Goal: Navigation & Orientation: Find specific page/section

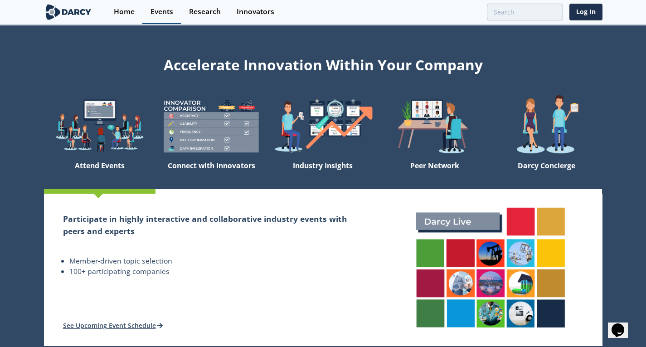
click at [160, 15] on div "Events" at bounding box center [162, 11] width 23 height 7
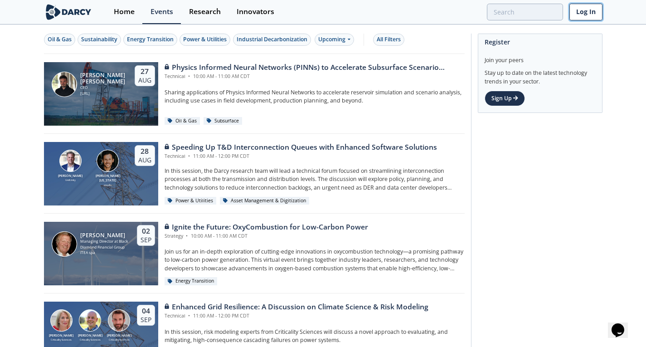
click at [588, 18] on link "Log In" at bounding box center [585, 12] width 33 height 17
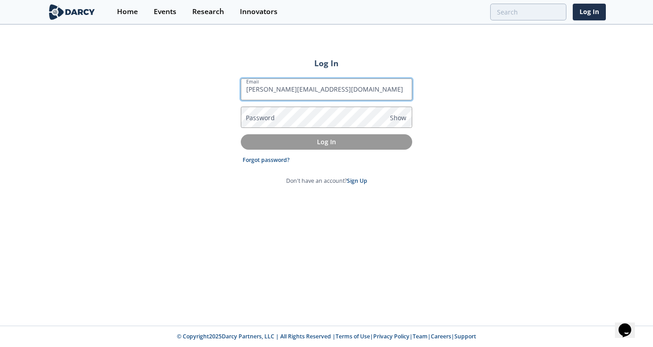
type input "rahul@darcypartners.com"
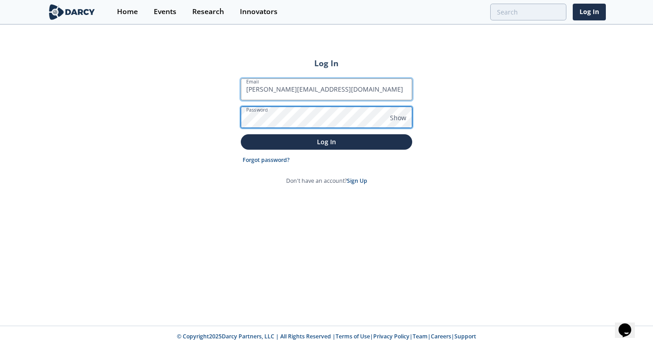
click at [241, 134] on button "Log In" at bounding box center [326, 141] width 171 height 15
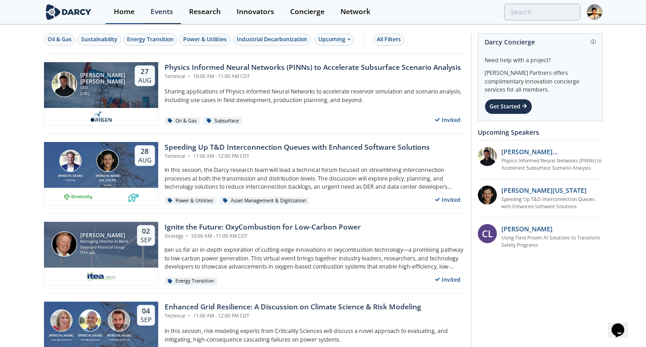
click at [127, 1] on link "Home" at bounding box center [124, 12] width 37 height 24
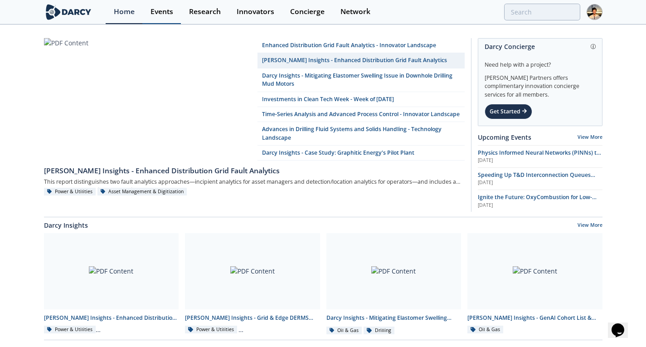
click at [167, 14] on div "Events" at bounding box center [162, 11] width 23 height 7
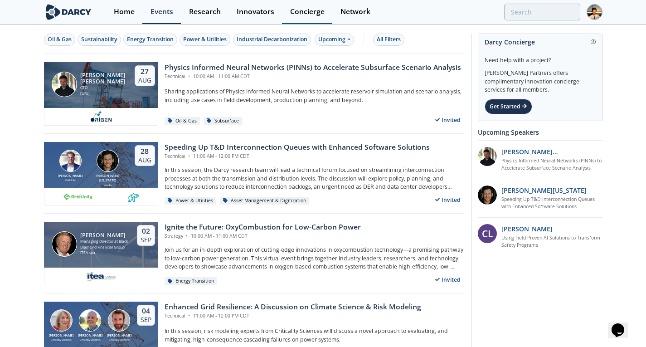
click at [311, 15] on div "Concierge" at bounding box center [307, 11] width 34 height 7
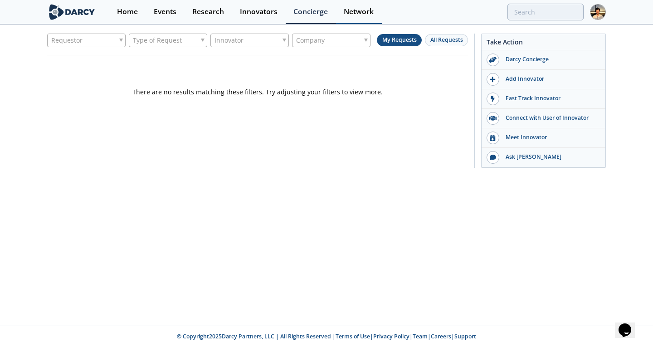
click at [358, 12] on div "Network" at bounding box center [359, 11] width 30 height 7
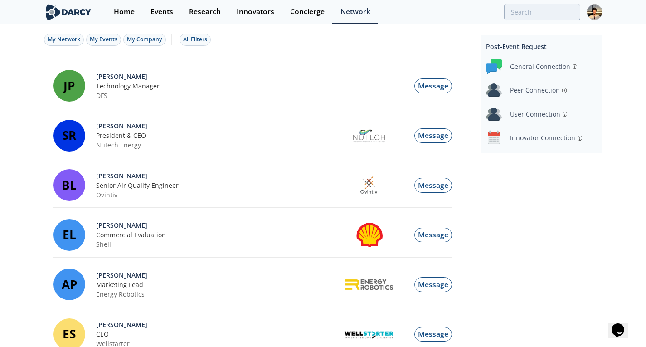
click at [593, 10] on img at bounding box center [595, 12] width 16 height 16
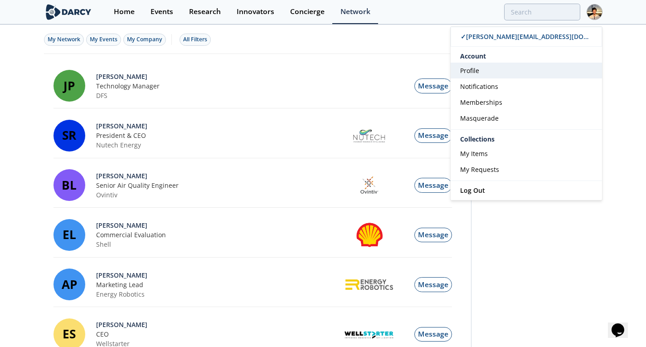
click at [502, 71] on link "Profile" at bounding box center [526, 71] width 151 height 16
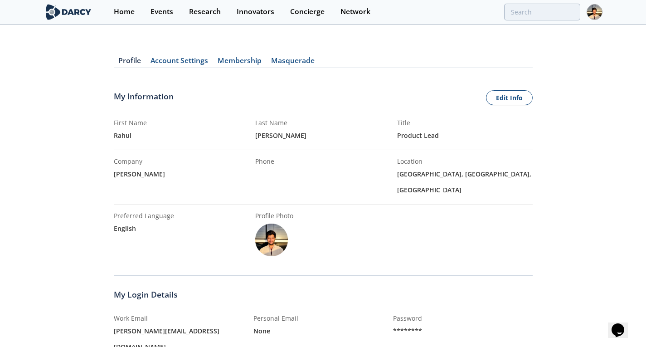
click at [596, 16] on img at bounding box center [595, 12] width 16 height 16
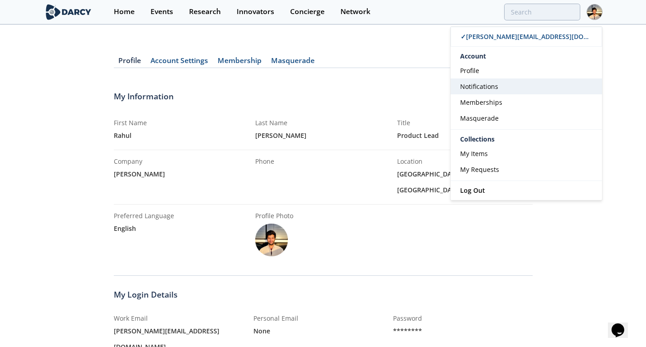
click at [473, 91] on link "Notifications" at bounding box center [526, 86] width 151 height 16
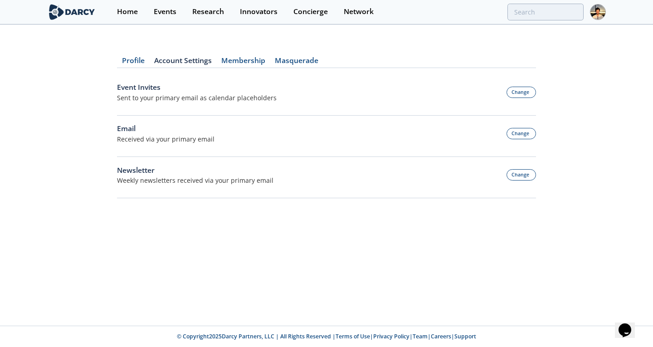
click at [252, 62] on link "Membership" at bounding box center [242, 62] width 53 height 11
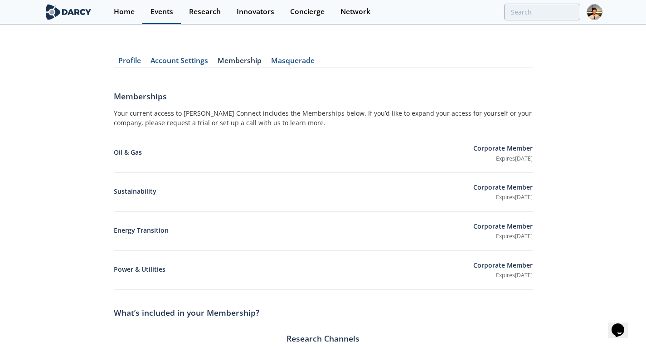
click at [172, 17] on link "Events" at bounding box center [161, 12] width 39 height 24
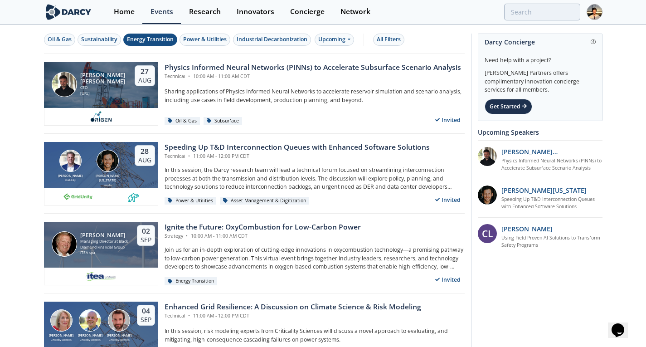
click at [164, 38] on div "Energy Transition" at bounding box center [150, 39] width 47 height 8
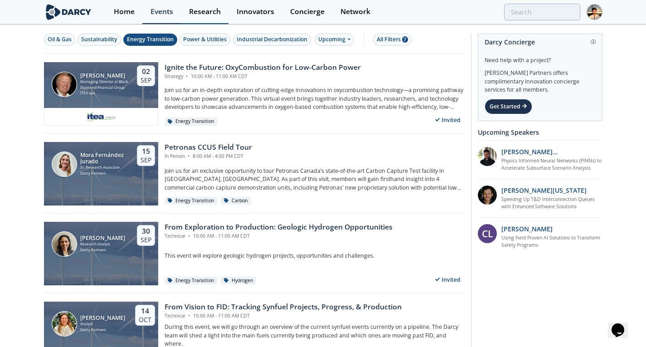
click at [213, 5] on link "Research" at bounding box center [205, 12] width 48 height 24
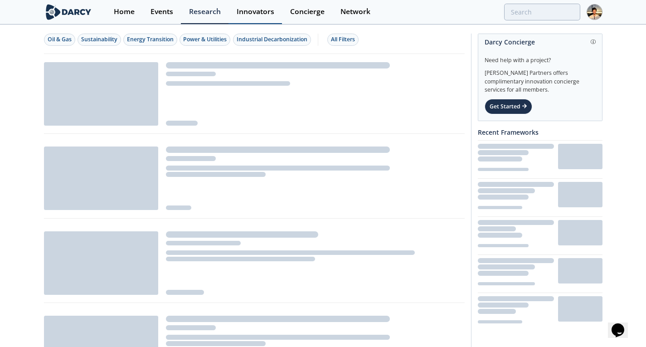
click at [248, 8] on div "Innovators" at bounding box center [256, 11] width 38 height 7
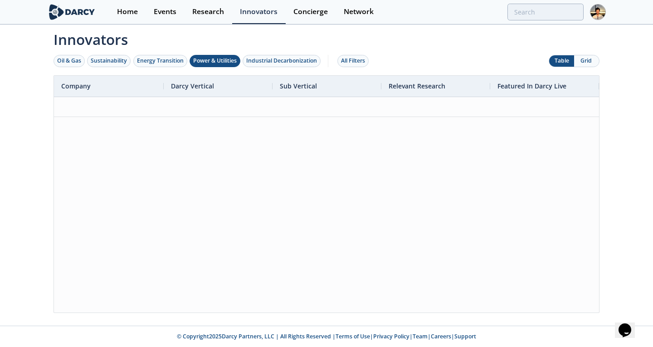
click at [204, 64] on div "Power & Utilities" at bounding box center [215, 61] width 44 height 8
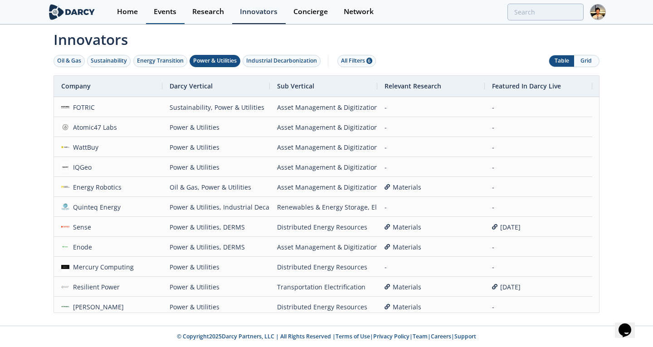
click at [170, 13] on div "Events" at bounding box center [165, 11] width 23 height 7
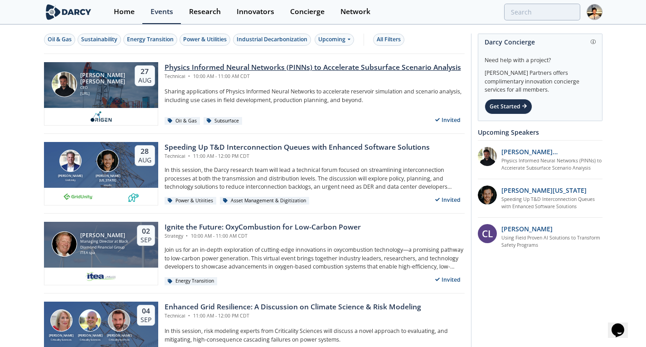
click at [223, 72] on div "Physics Informed Neural Networks (PINNs) to Accelerate Subsurface Scenario Anal…" at bounding box center [313, 67] width 297 height 11
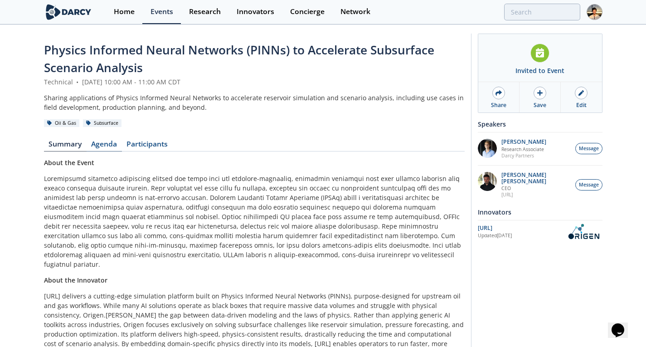
click at [109, 145] on link "Agenda" at bounding box center [104, 146] width 35 height 11
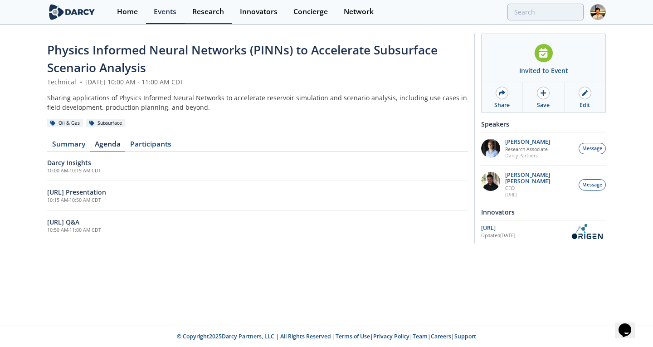
click at [211, 13] on div "Research" at bounding box center [208, 11] width 32 height 7
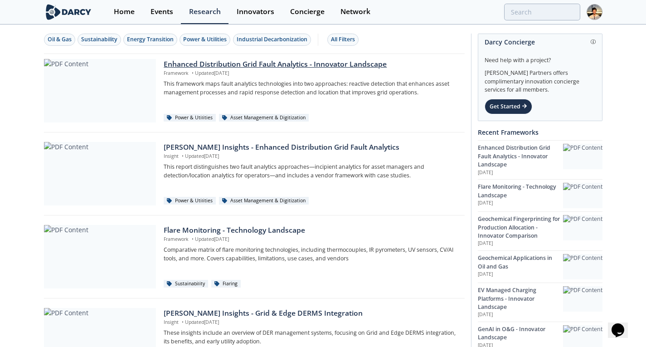
click at [218, 60] on div "Enhanced Distribution Grid Fault Analytics - Innovator Landscape" at bounding box center [311, 64] width 294 height 11
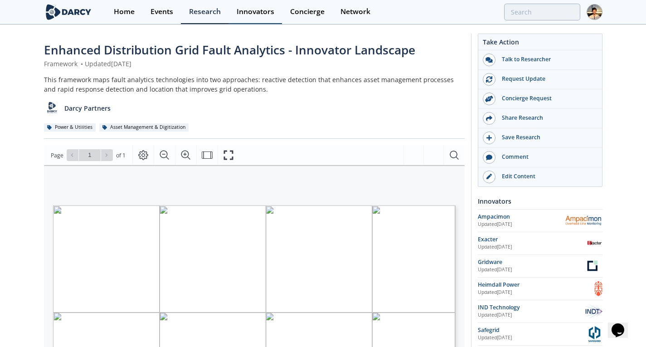
click at [267, 5] on link "Innovators" at bounding box center [255, 12] width 53 height 24
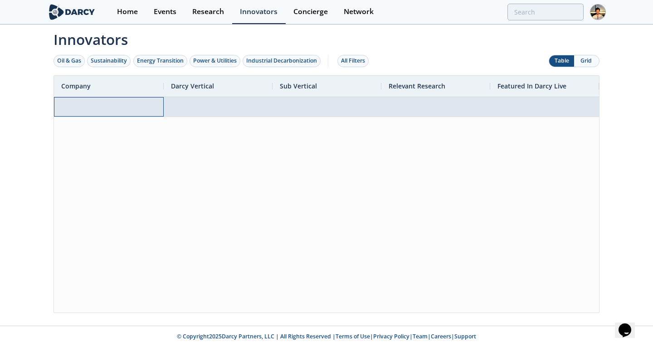
click at [98, 107] on div at bounding box center [109, 106] width 110 height 19
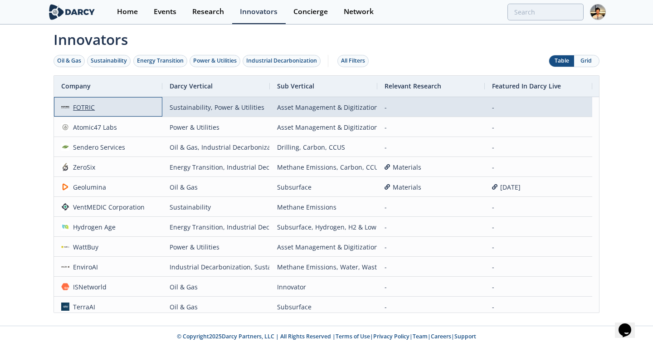
click at [92, 107] on div "FOTRIC" at bounding box center [82, 106] width 26 height 19
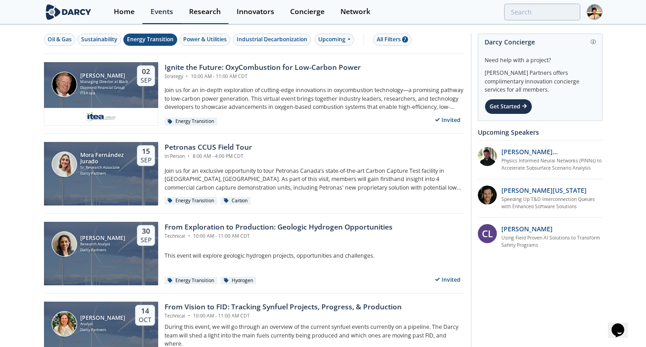
click at [218, 12] on div "Research" at bounding box center [205, 11] width 32 height 7
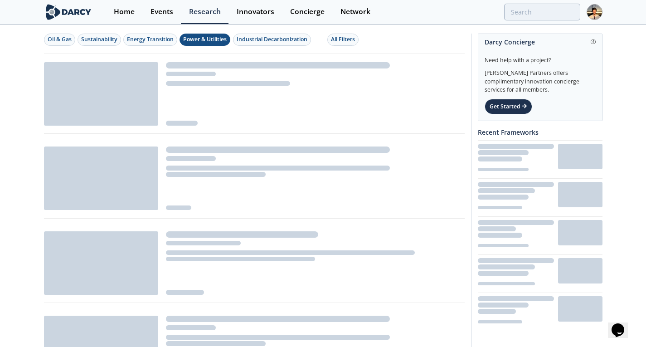
click at [218, 38] on div "Power & Utilities" at bounding box center [205, 39] width 44 height 8
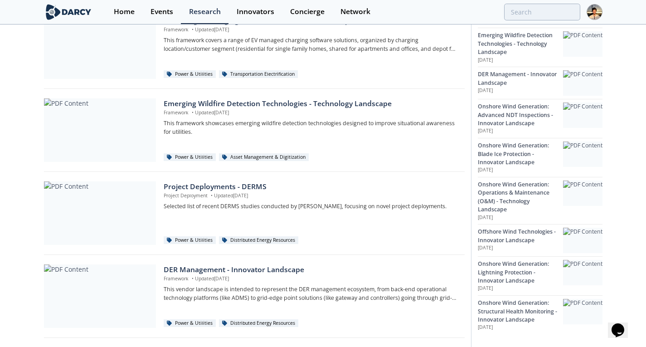
scroll to position [303, 0]
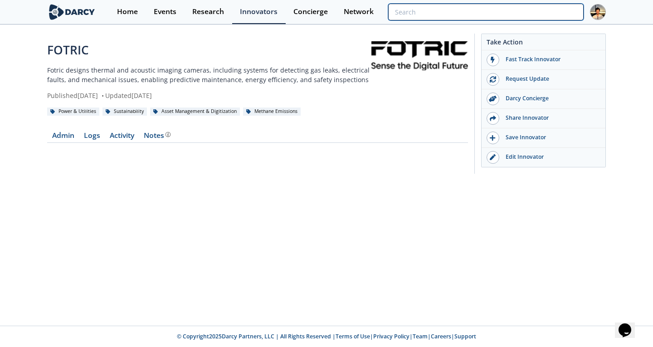
click at [536, 11] on input "search" at bounding box center [485, 12] width 195 height 17
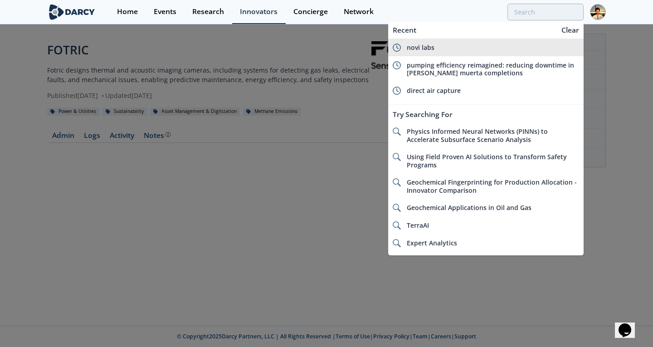
click at [483, 44] on div "novi labs" at bounding box center [493, 48] width 172 height 8
type input "novi labs"
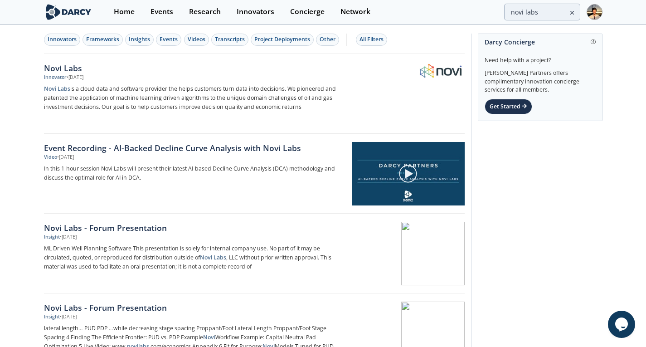
click at [594, 19] on img at bounding box center [595, 12] width 16 height 16
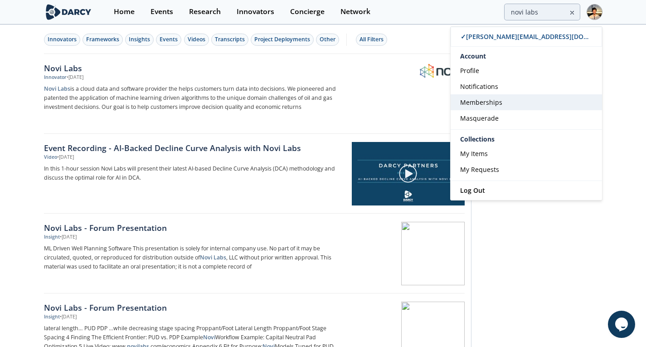
click at [522, 103] on link "Memberships" at bounding box center [526, 102] width 151 height 16
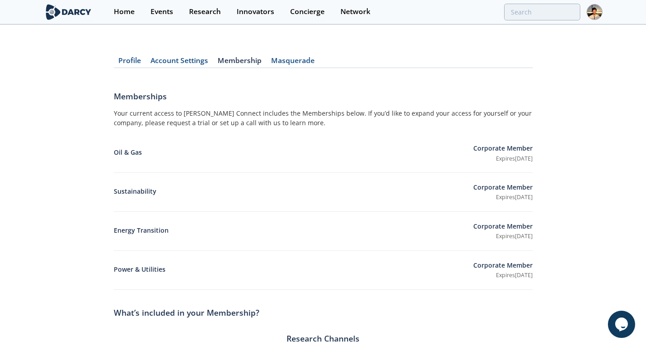
click at [163, 64] on link "Account Settings" at bounding box center [179, 62] width 67 height 11
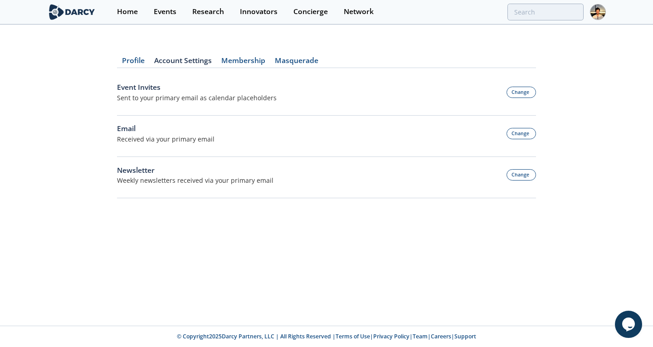
click at [292, 254] on div "Profile Account Settings Membership [GEOGRAPHIC_DATA] Event Invites Sent to you…" at bounding box center [326, 175] width 653 height 300
click at [251, 63] on link "Membership" at bounding box center [242, 62] width 53 height 11
